Goal: Task Accomplishment & Management: Manage account settings

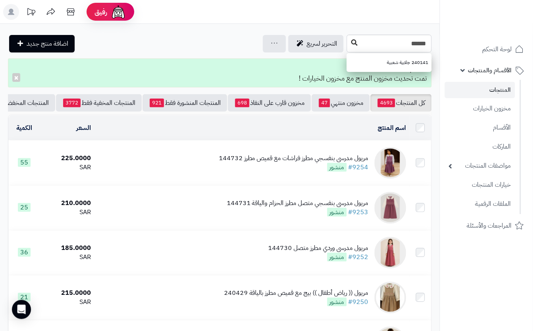
type input "******"
click at [351, 44] on icon at bounding box center [354, 42] width 6 height 6
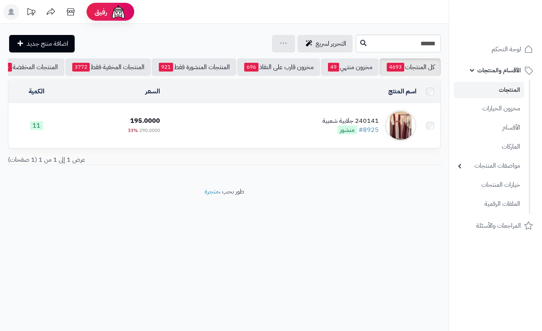
click at [280, 148] on td "240141 جلابية شعبية #8925 منشور" at bounding box center [291, 125] width 256 height 44
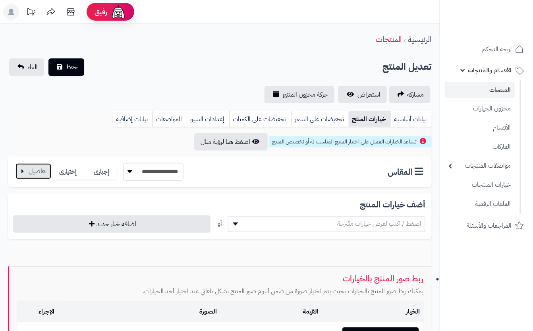
click at [45, 167] on button "button" at bounding box center [33, 171] width 36 height 16
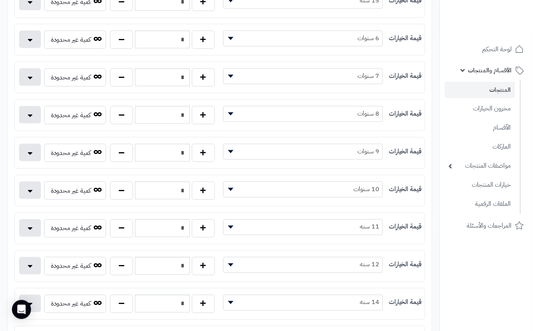
scroll to position [211, 0]
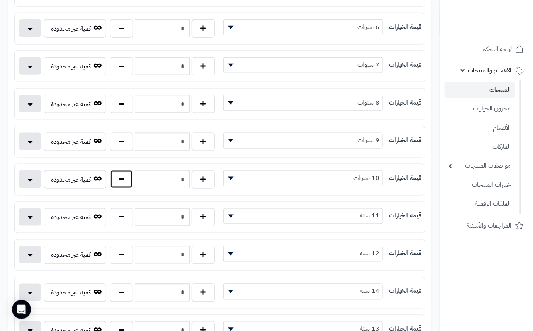
click at [120, 181] on button "button" at bounding box center [121, 179] width 23 height 18
type input "*"
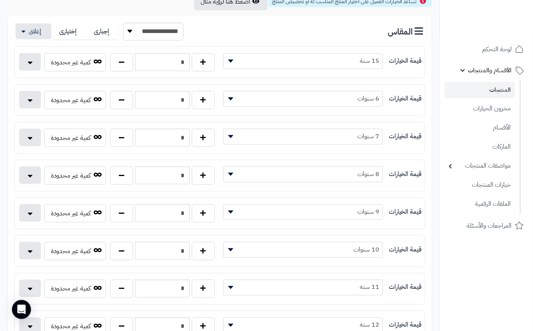
scroll to position [0, 0]
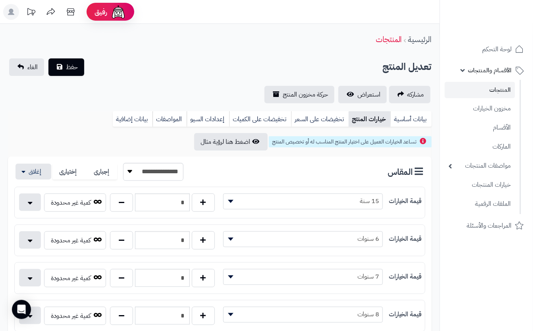
click at [71, 61] on button "حفظ" at bounding box center [66, 66] width 36 height 17
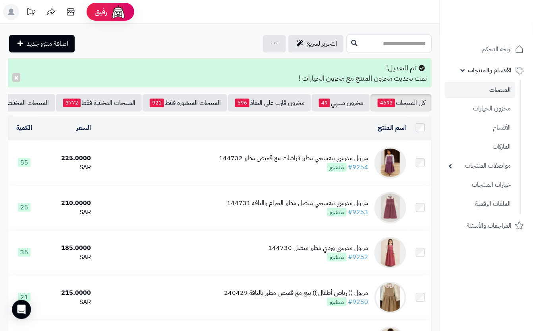
click at [394, 45] on input "text" at bounding box center [388, 44] width 85 height 18
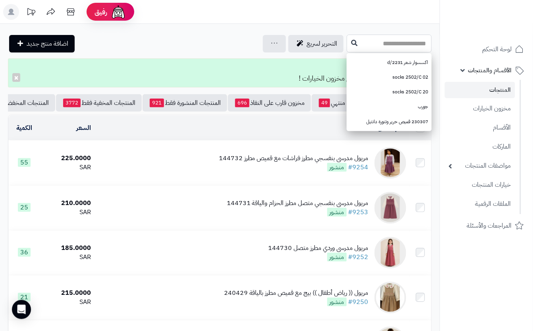
drag, startPoint x: 340, startPoint y: 42, endPoint x: 342, endPoint y: 48, distance: 6.5
click at [346, 43] on input "text" at bounding box center [388, 44] width 85 height 18
type input "******"
click at [348, 47] on button at bounding box center [354, 42] width 12 height 15
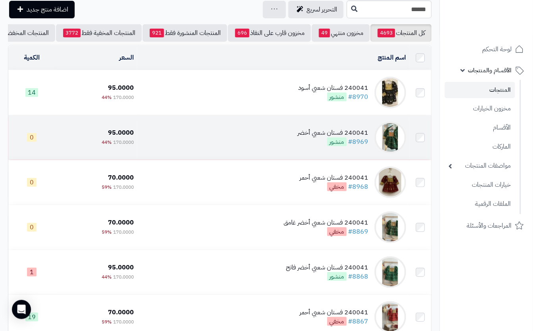
scroll to position [53, 0]
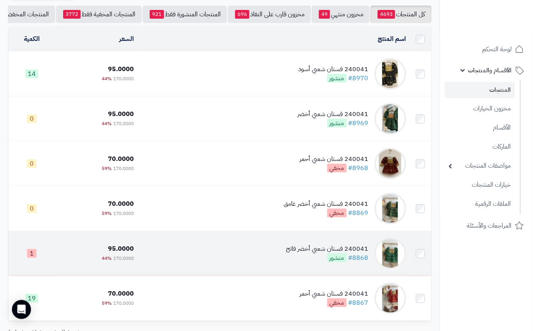
click at [267, 275] on td "240041 فستان شعبي أخضر فاتح #8868 منشور" at bounding box center [273, 253] width 272 height 44
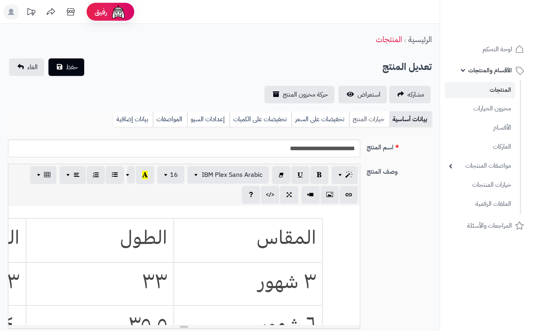
click at [370, 118] on link "خيارات المنتج" at bounding box center [369, 119] width 40 height 16
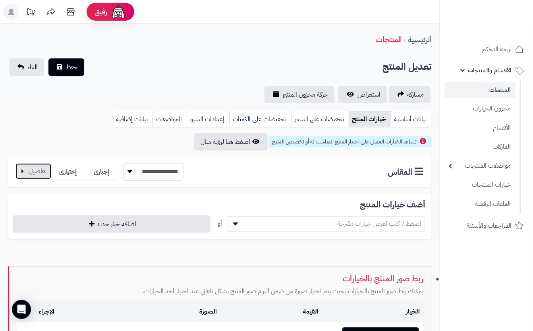
click at [25, 172] on button "button" at bounding box center [33, 171] width 36 height 16
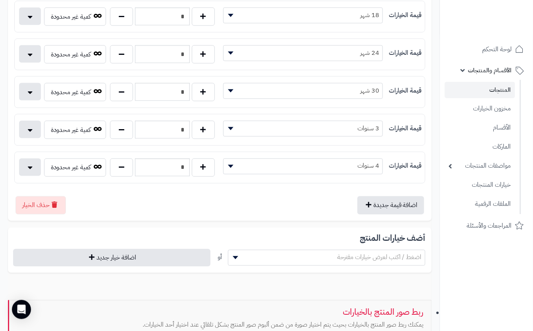
scroll to position [264, 0]
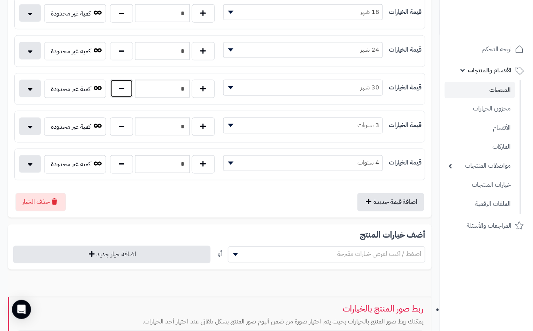
click at [126, 93] on button "button" at bounding box center [121, 88] width 23 height 18
type input "*"
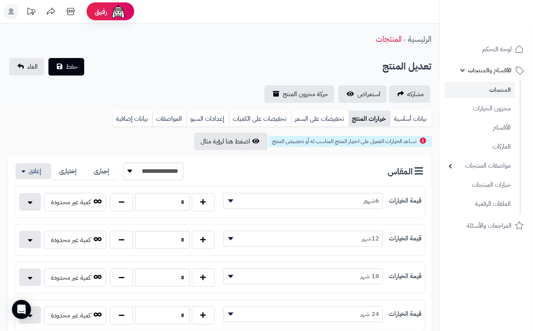
scroll to position [0, 0]
click at [71, 73] on button "حفظ" at bounding box center [66, 66] width 36 height 17
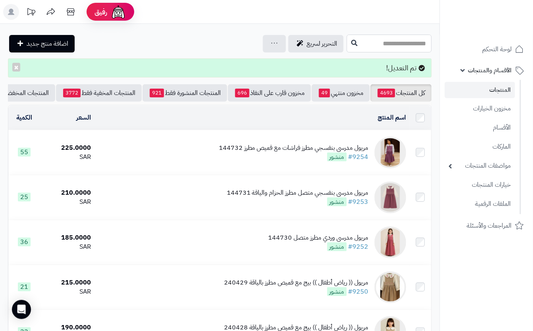
click at [346, 47] on input "text" at bounding box center [388, 44] width 85 height 18
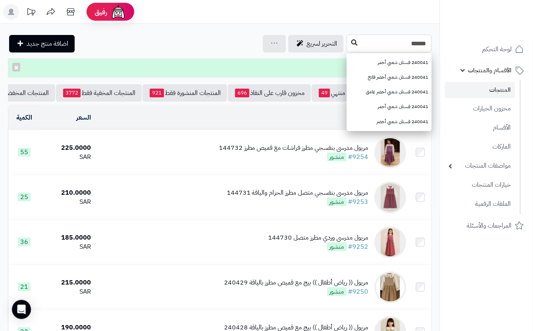
type input "******"
click at [348, 48] on button at bounding box center [354, 42] width 12 height 15
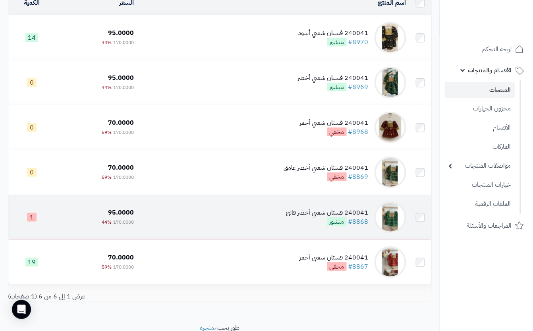
scroll to position [106, 0]
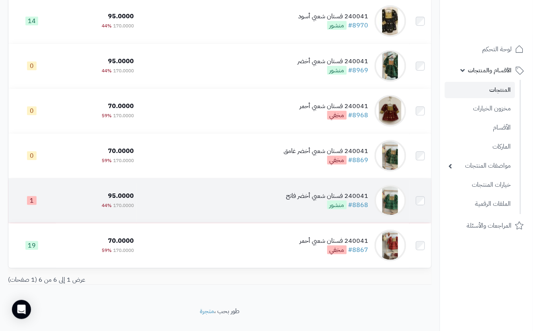
click at [208, 223] on td "240041 فستان شعبي أخضر فاتح #8868 منشور" at bounding box center [273, 200] width 272 height 44
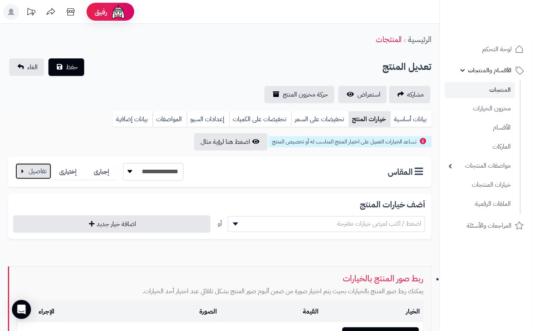
click at [39, 165] on button "button" at bounding box center [33, 171] width 36 height 16
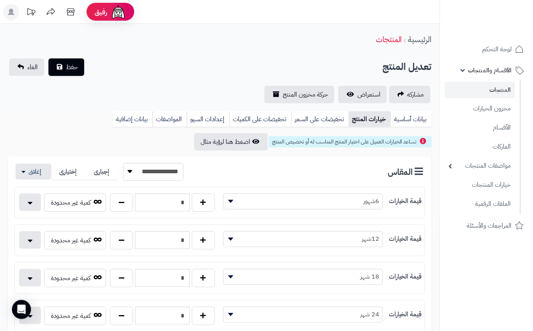
click at [145, 62] on div "تعديل المنتج حفظ الغاء" at bounding box center [219, 66] width 423 height 17
click at [85, 63] on div "تعديل المنتج حفظ الغاء" at bounding box center [219, 66] width 423 height 17
click at [75, 67] on span "حفظ" at bounding box center [72, 67] width 12 height 10
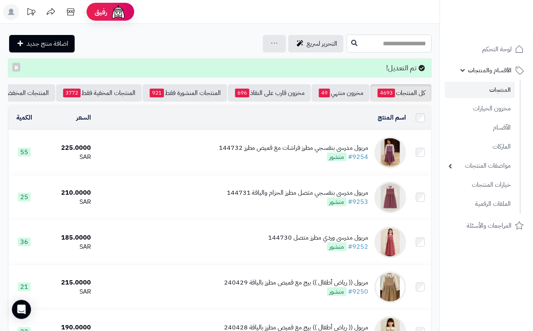
click at [346, 42] on input "text" at bounding box center [388, 44] width 85 height 18
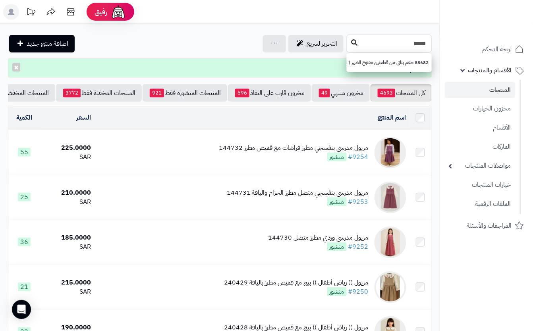
type input "*****"
click at [348, 40] on button at bounding box center [354, 42] width 12 height 15
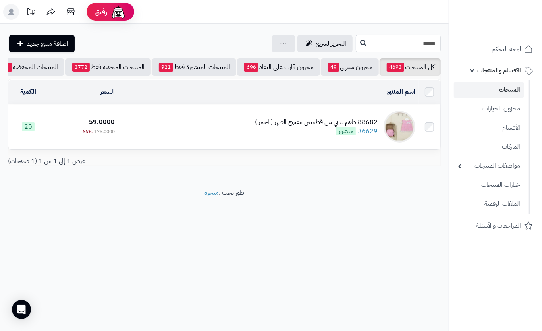
click at [357, 44] on input "*****" at bounding box center [398, 44] width 85 height 18
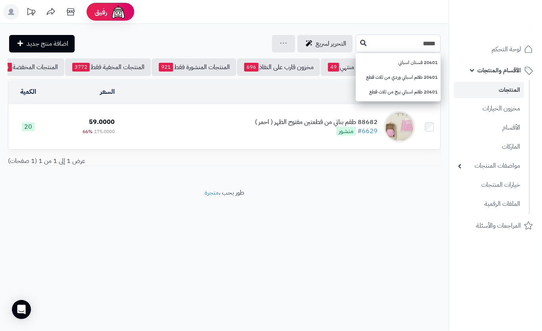
type input "*****"
click at [360, 43] on icon at bounding box center [363, 42] width 6 height 6
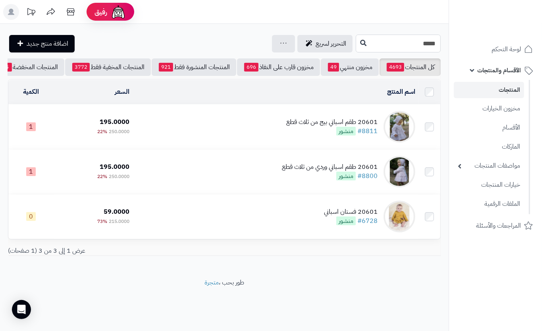
click at [374, 40] on input "*****" at bounding box center [398, 44] width 85 height 18
click at [410, 46] on input "*****" at bounding box center [398, 44] width 85 height 18
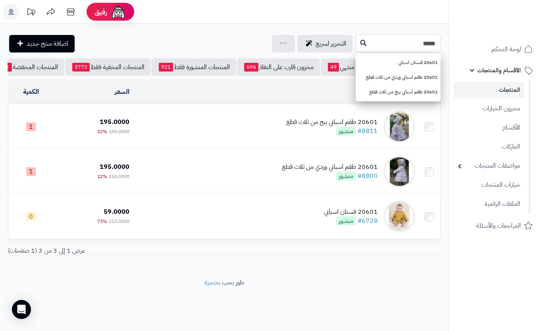
click at [419, 44] on input "*****" at bounding box center [398, 44] width 85 height 18
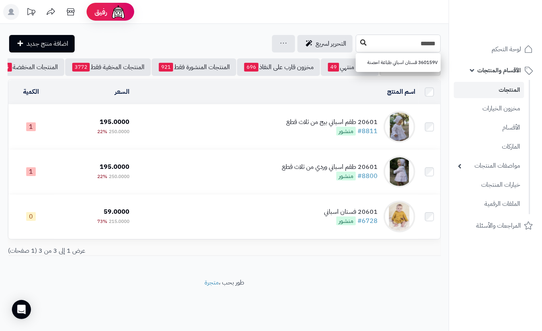
type input "******"
click at [360, 43] on icon at bounding box center [363, 42] width 6 height 6
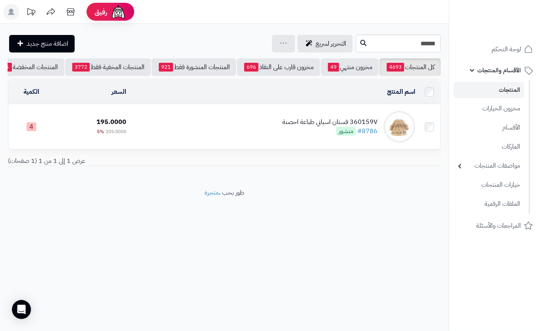
click at [301, 136] on div "360159V فستان اسباني طباعة احصنة #8786 منشور" at bounding box center [329, 126] width 95 height 18
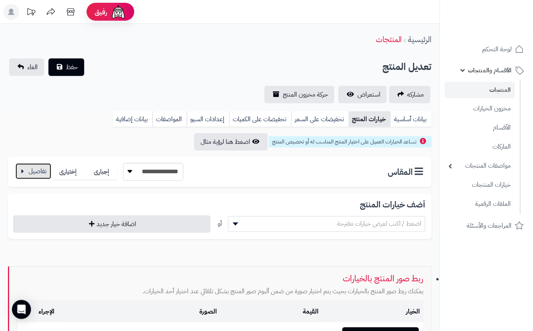
click at [33, 170] on button "button" at bounding box center [33, 171] width 36 height 16
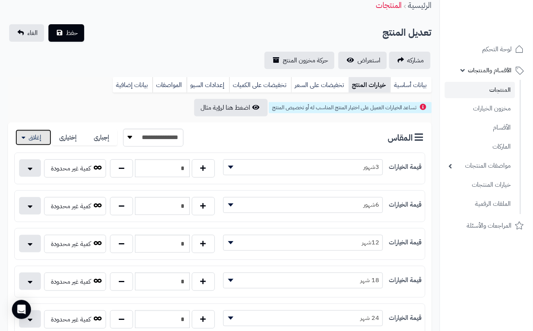
scroll to position [53, 0]
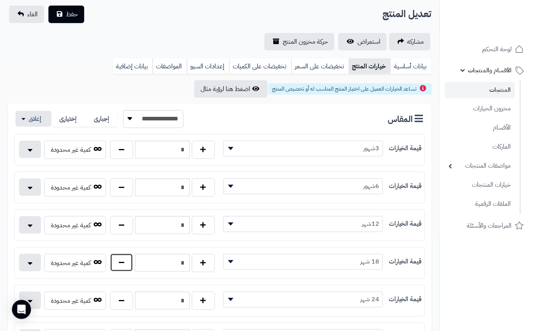
click at [126, 269] on button "button" at bounding box center [121, 262] width 23 height 18
type input "*"
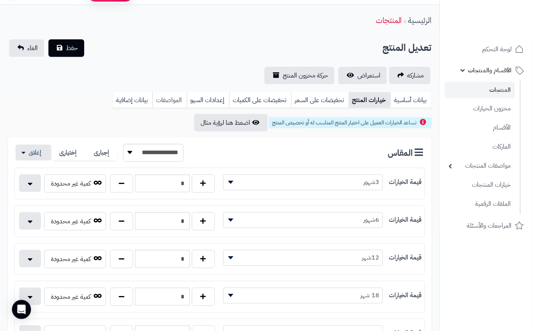
scroll to position [0, 0]
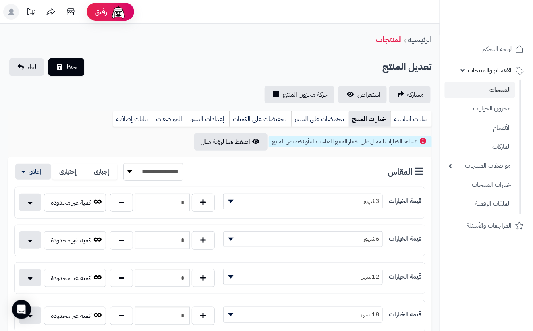
drag, startPoint x: 147, startPoint y: 56, endPoint x: 115, endPoint y: 65, distance: 33.0
click at [148, 56] on div "**********" at bounding box center [219, 335] width 439 height 622
click at [69, 69] on span "حفظ" at bounding box center [72, 67] width 12 height 10
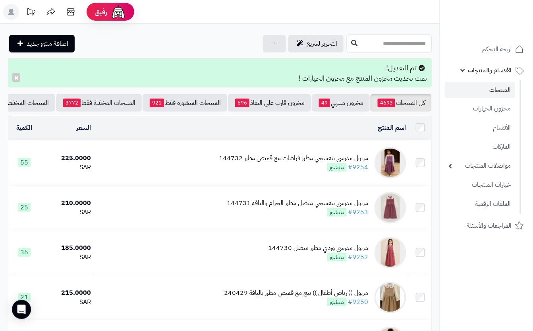
click at [371, 46] on input "text" at bounding box center [388, 44] width 85 height 18
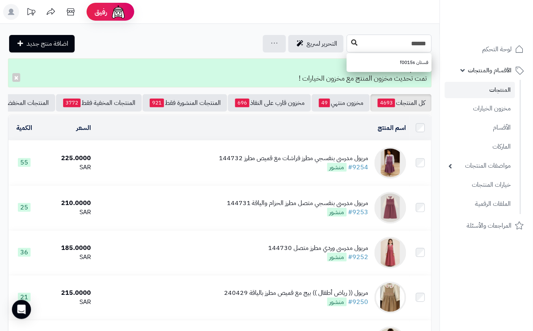
type input "******"
click at [348, 48] on button at bounding box center [354, 43] width 12 height 15
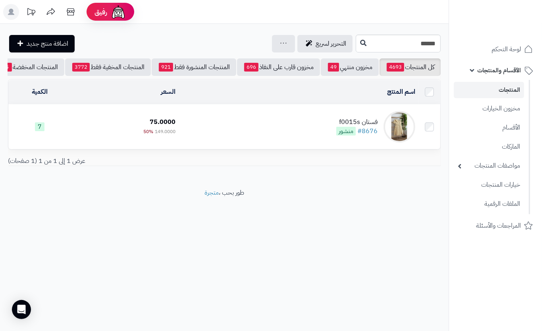
click at [223, 137] on td "فستان f0015s #8676 منشور" at bounding box center [298, 126] width 239 height 44
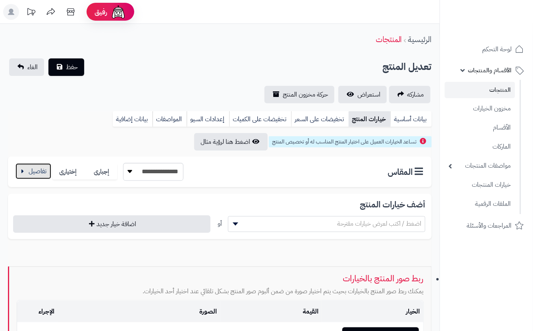
click at [39, 170] on button "button" at bounding box center [33, 171] width 36 height 16
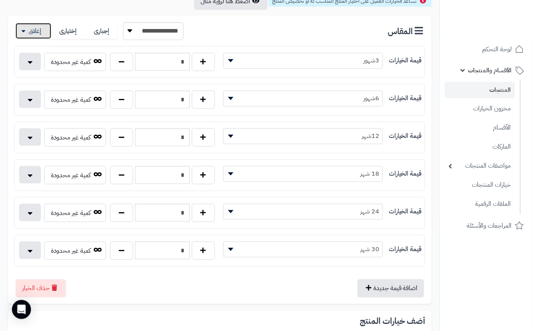
scroll to position [159, 0]
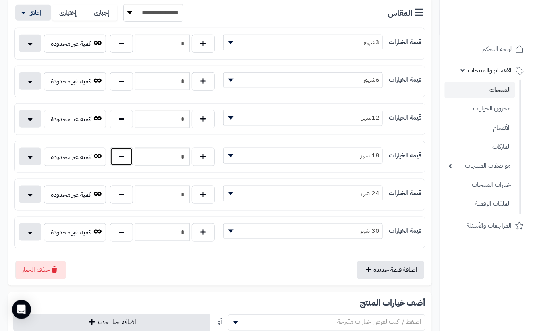
click at [119, 162] on button "button" at bounding box center [121, 156] width 23 height 18
type input "*"
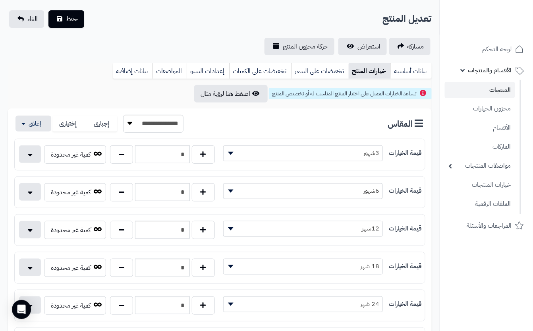
scroll to position [0, 0]
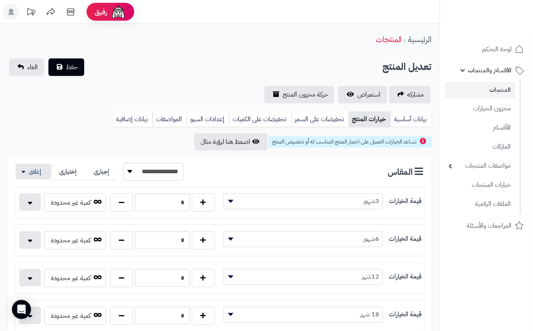
click at [156, 58] on div "تعديل المنتج حفظ الغاء" at bounding box center [219, 66] width 423 height 17
click at [71, 62] on span "حفظ" at bounding box center [72, 67] width 12 height 10
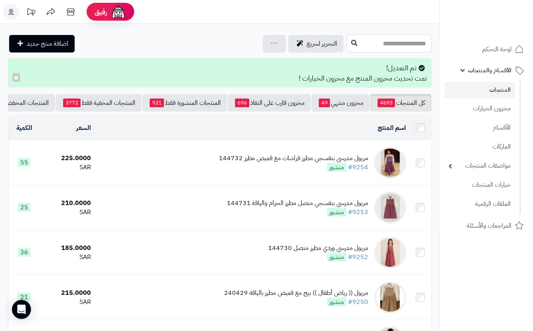
click at [350, 37] on input "text" at bounding box center [388, 44] width 85 height 18
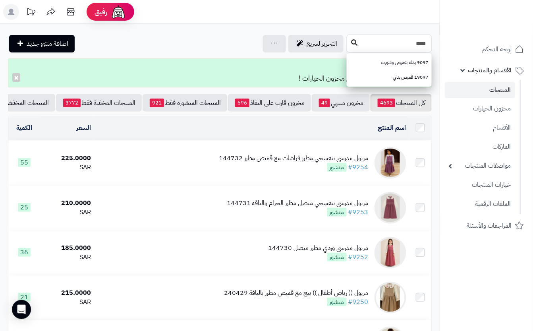
type input "****"
click at [351, 40] on icon at bounding box center [354, 42] width 6 height 6
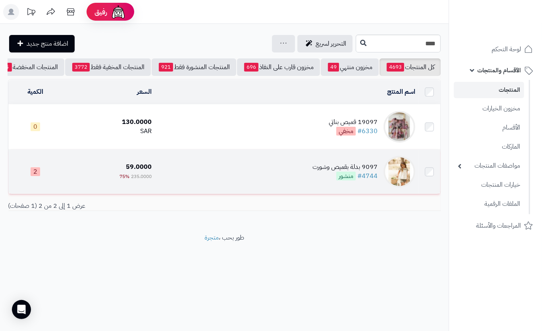
click at [213, 176] on td "9097 بدلة بقميص وشورت #4744 منشور" at bounding box center [286, 171] width 263 height 44
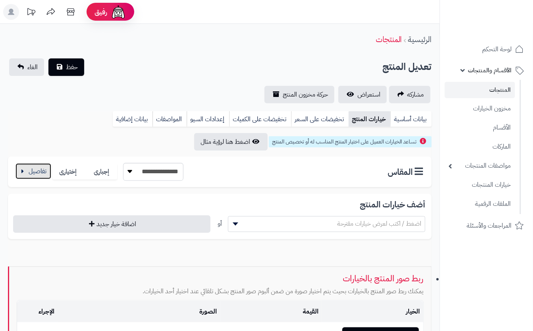
click at [44, 168] on button "button" at bounding box center [33, 171] width 36 height 16
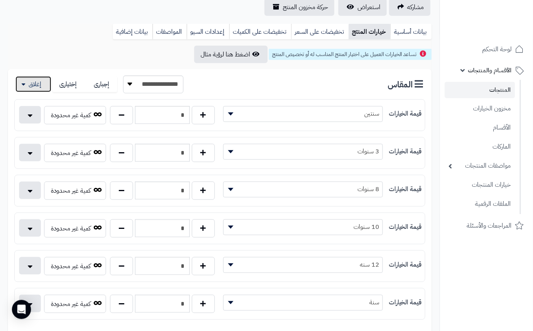
scroll to position [106, 0]
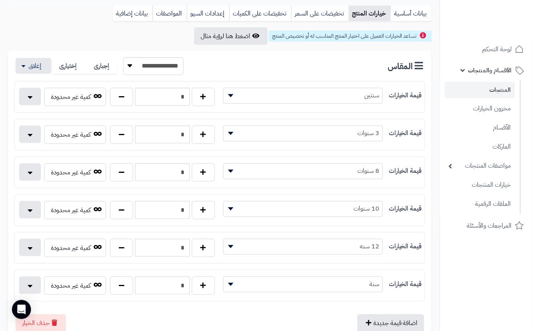
click at [121, 298] on div "* كمية غير محدودة" at bounding box center [117, 286] width 205 height 21
click at [123, 288] on button "button" at bounding box center [121, 285] width 23 height 18
type input "*"
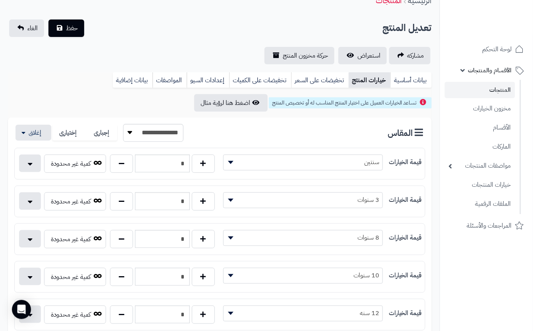
scroll to position [0, 0]
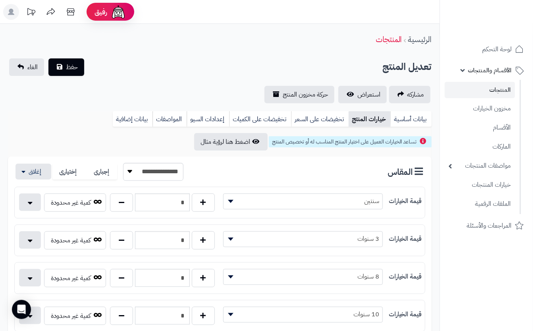
click at [94, 87] on div "مشاركه استعراض حركة مخزون المنتج" at bounding box center [219, 94] width 423 height 17
click at [58, 67] on button "حفظ" at bounding box center [66, 66] width 36 height 17
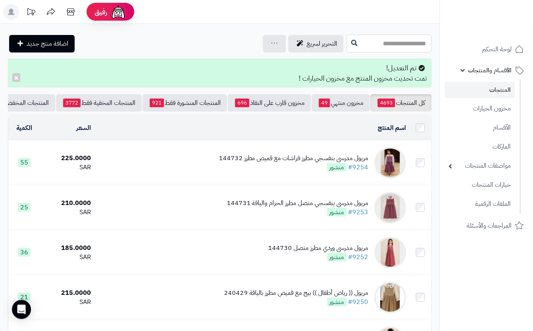
click at [354, 42] on input "text" at bounding box center [388, 44] width 85 height 18
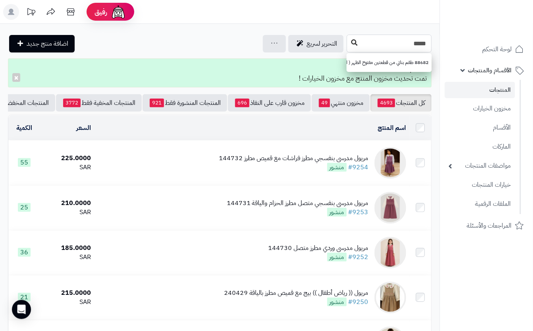
type input "*****"
click at [348, 38] on button at bounding box center [354, 42] width 12 height 15
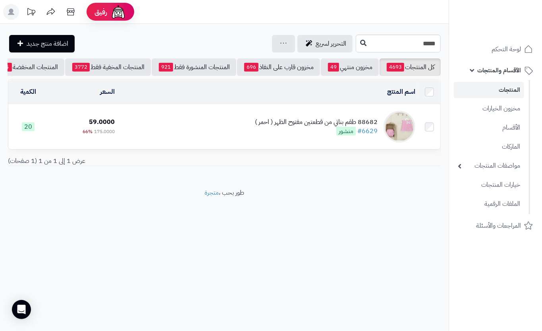
click at [233, 129] on td "88682 طقم بناتي من قطعتين مفتوح الظهر ( احمر ) #6629 منشور" at bounding box center [268, 126] width 300 height 44
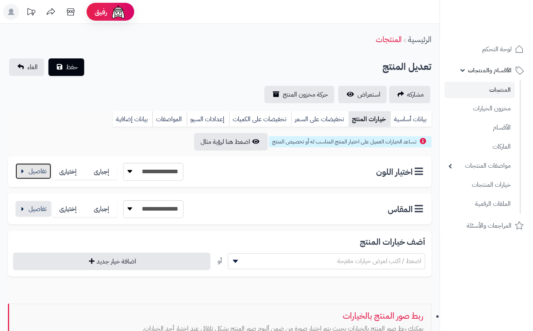
click at [41, 175] on button "button" at bounding box center [33, 171] width 36 height 16
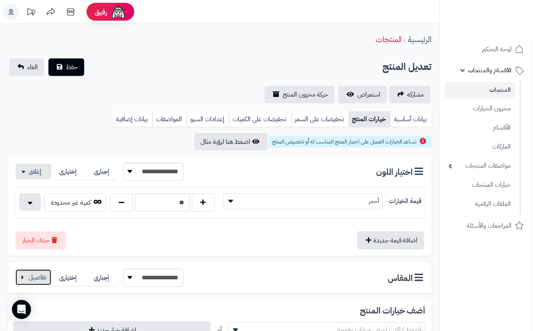
click at [38, 276] on button "button" at bounding box center [33, 277] width 36 height 16
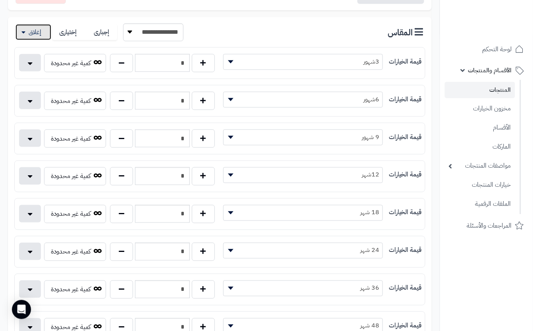
scroll to position [264, 0]
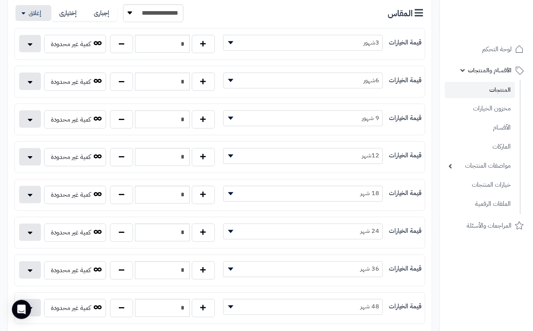
click at [113, 245] on div "* كمية غير محدودة" at bounding box center [117, 233] width 205 height 21
click at [119, 245] on div "* كمية غير محدودة" at bounding box center [117, 233] width 205 height 21
click at [123, 236] on button "button" at bounding box center [121, 232] width 23 height 18
type input "*"
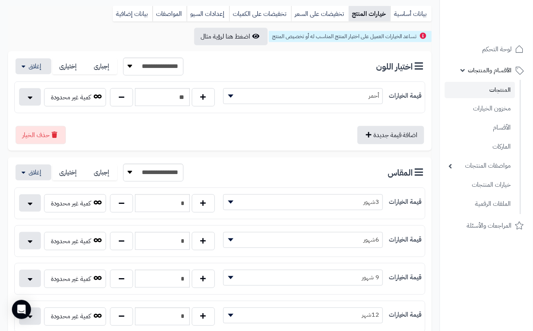
scroll to position [0, 0]
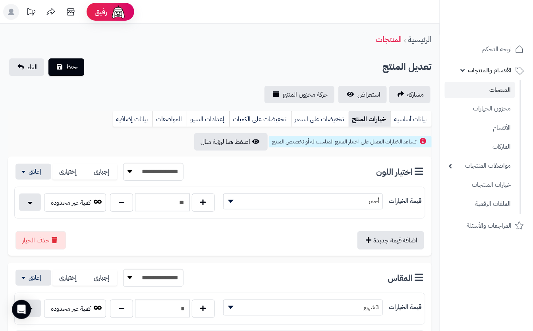
click at [163, 61] on div "تعديل المنتج حفظ الغاء" at bounding box center [219, 66] width 423 height 17
click at [76, 67] on span "حفظ" at bounding box center [72, 67] width 12 height 10
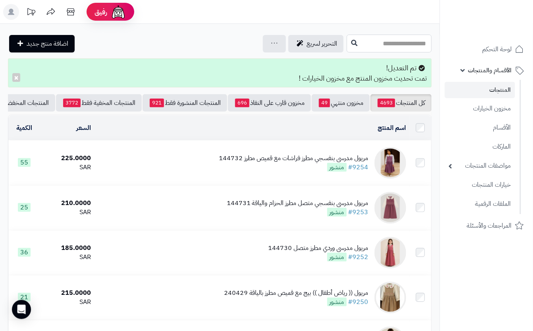
click at [375, 40] on input "text" at bounding box center [388, 44] width 85 height 18
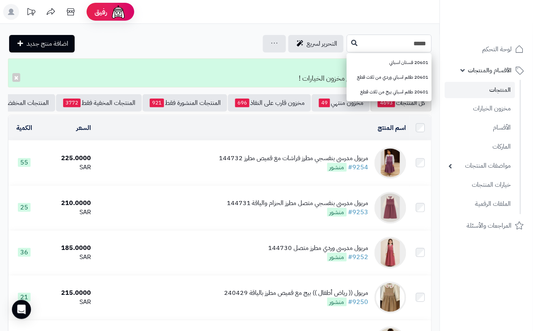
type input "*****"
click at [298, 45] on div "***** 20601 فستان اسباني 20601 طقم اسباني وردي من ثلاث قطع 20601 طقم اسباني بيج…" at bounding box center [219, 44] width 439 height 18
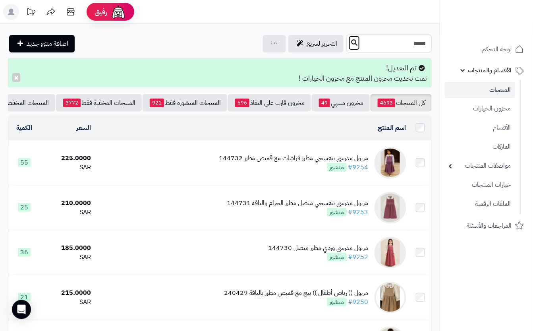
click at [351, 45] on icon at bounding box center [354, 42] width 6 height 6
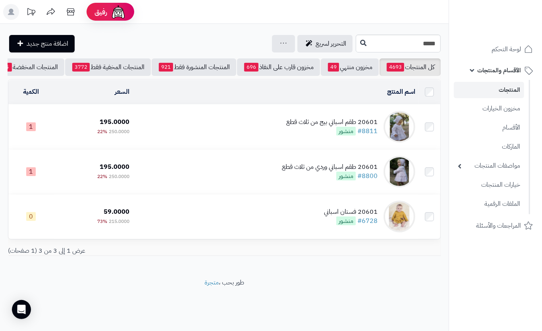
click at [264, 139] on td "20601 طقم اسباني بيج من ثلاث قطع #8811 منشور" at bounding box center [276, 126] width 286 height 44
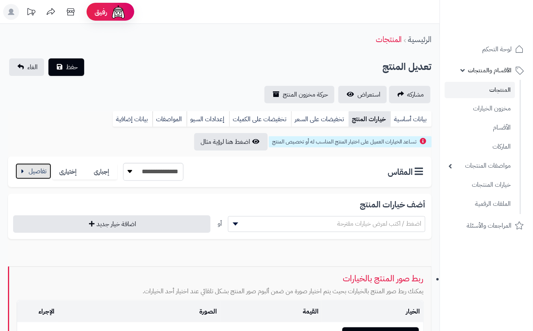
click at [50, 172] on button "button" at bounding box center [33, 171] width 36 height 16
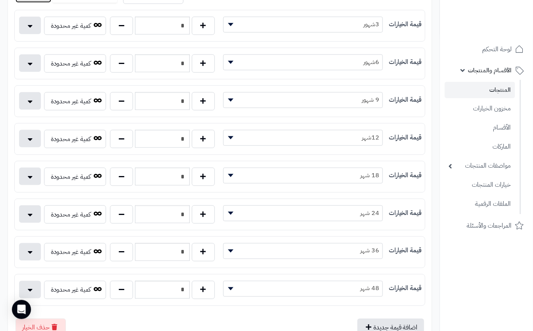
scroll to position [264, 0]
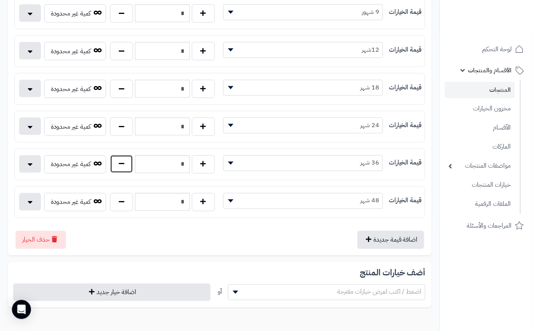
click at [129, 170] on button "button" at bounding box center [121, 164] width 23 height 18
type input "*"
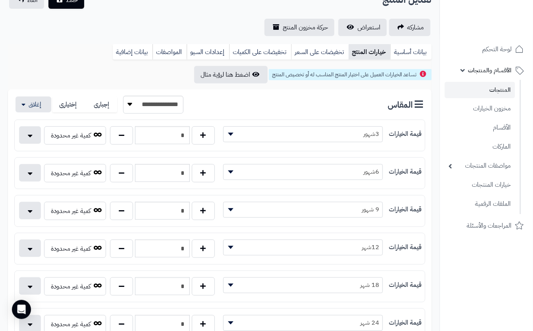
scroll to position [0, 0]
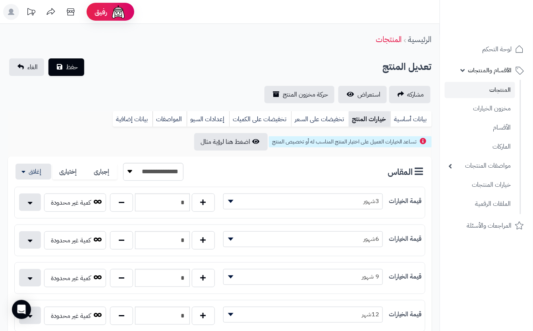
click at [161, 66] on div "تعديل المنتج حفظ الغاء" at bounding box center [219, 66] width 423 height 17
click at [79, 65] on button "حفظ" at bounding box center [66, 66] width 36 height 17
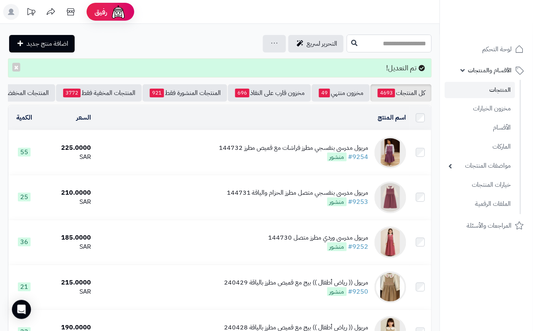
click at [379, 44] on input "text" at bounding box center [388, 44] width 85 height 18
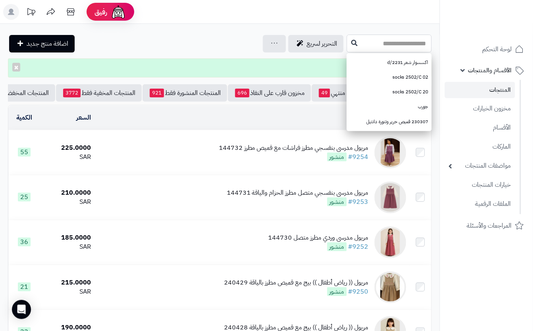
drag, startPoint x: 333, startPoint y: 46, endPoint x: 331, endPoint y: 53, distance: 7.5
click at [346, 46] on input "text" at bounding box center [388, 44] width 85 height 18
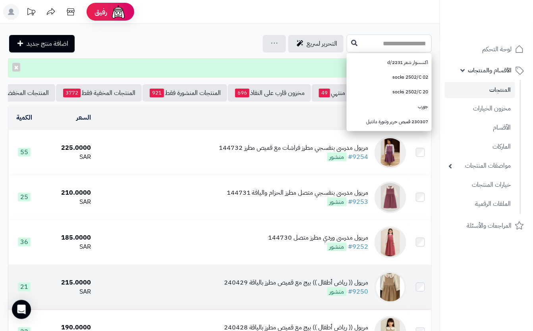
type input "*"
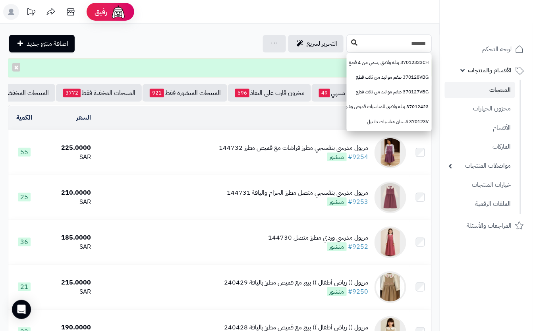
type input "******"
click at [351, 42] on icon at bounding box center [354, 42] width 6 height 6
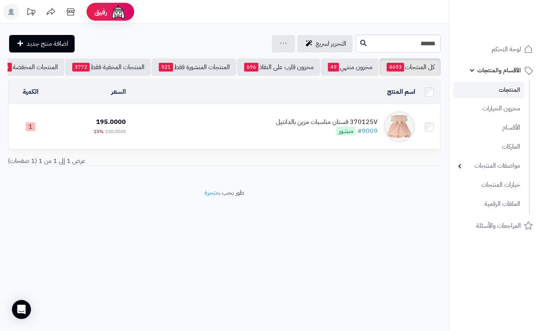
click at [237, 134] on td "370125V فستان مناسبات مزين بالدانتيل #9009 منشور" at bounding box center [273, 126] width 289 height 44
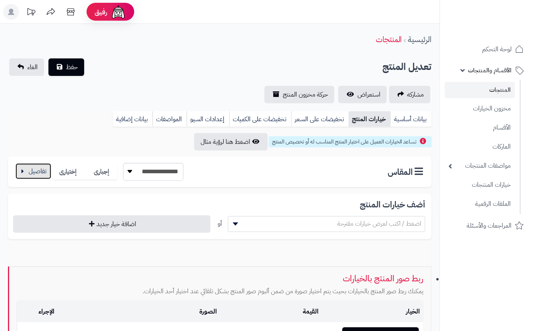
click at [32, 165] on button "button" at bounding box center [33, 171] width 36 height 16
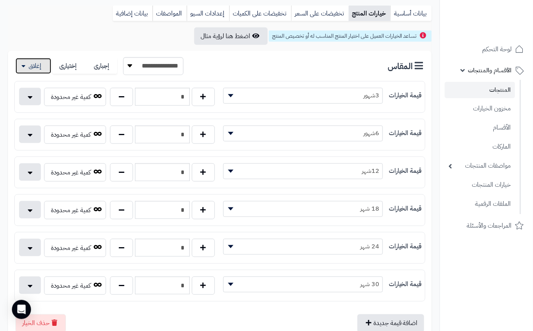
scroll to position [159, 0]
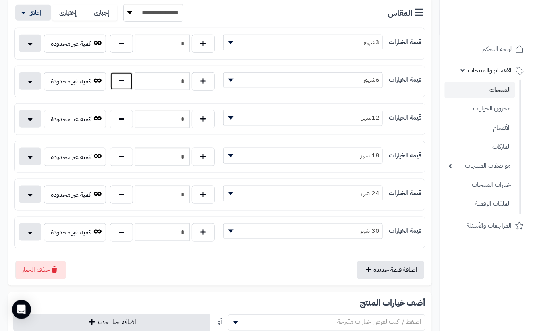
click at [121, 79] on button "button" at bounding box center [121, 81] width 23 height 18
type input "*"
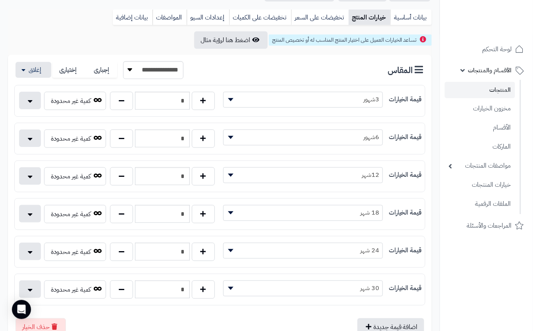
scroll to position [0, 0]
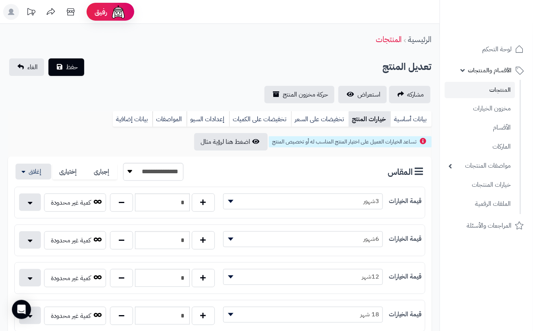
click at [140, 57] on div "**********" at bounding box center [219, 335] width 439 height 622
click at [67, 68] on span "حفظ" at bounding box center [72, 67] width 12 height 10
